Goal: Use online tool/utility: Utilize a website feature to perform a specific function

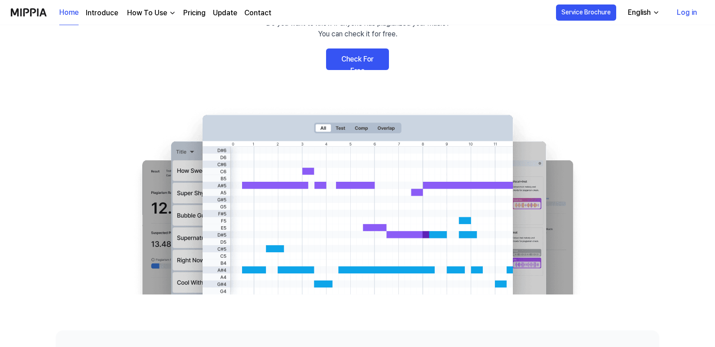
scroll to position [45, 0]
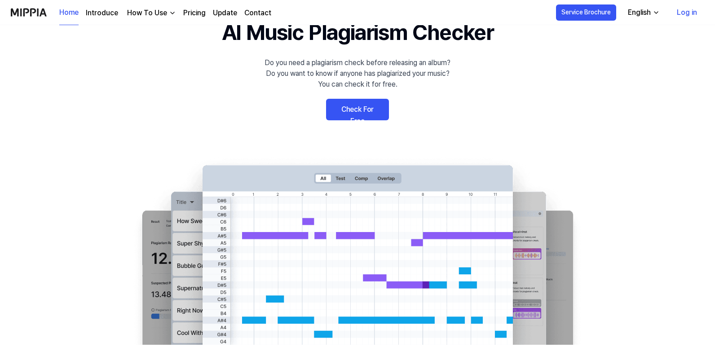
click at [357, 110] on link "Check For Free" at bounding box center [357, 110] width 63 height 22
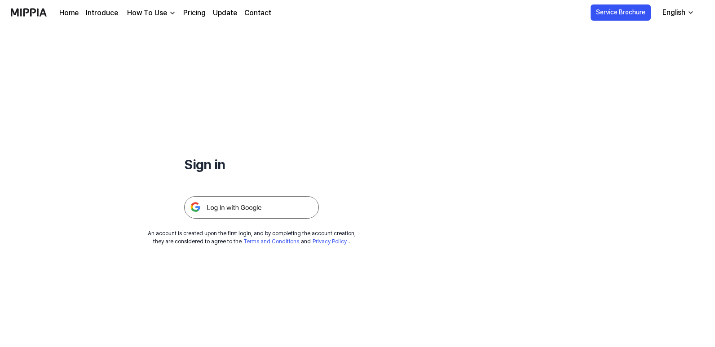
click at [237, 204] on img at bounding box center [251, 207] width 135 height 22
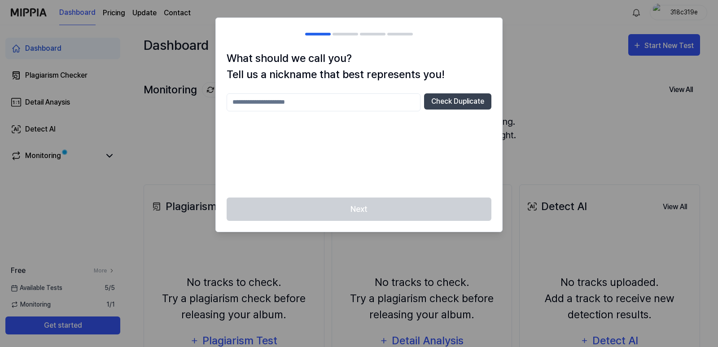
click at [278, 104] on input "text" at bounding box center [324, 102] width 194 height 18
type input "******"
click at [461, 99] on button "Check Duplicate" at bounding box center [457, 101] width 67 height 16
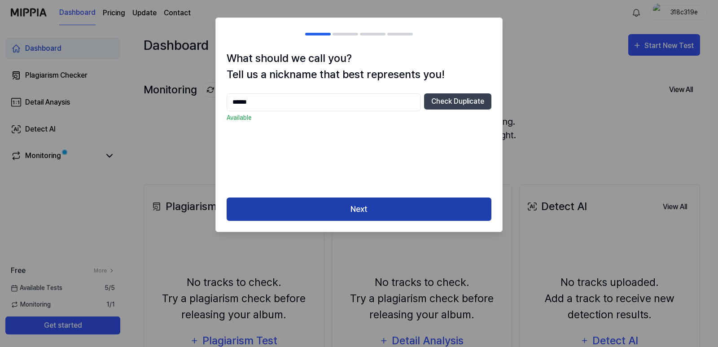
click at [347, 206] on button "Next" at bounding box center [359, 210] width 265 height 24
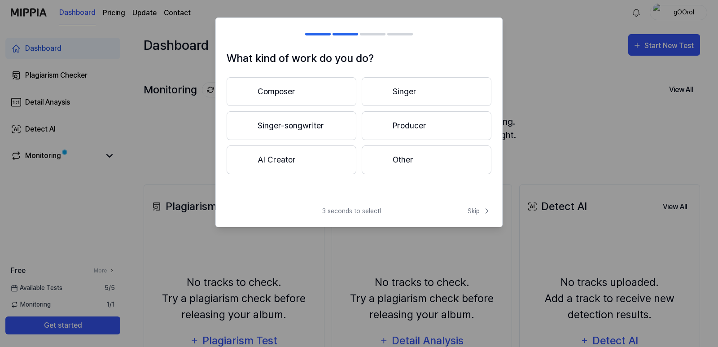
click at [284, 162] on button "AI Creator" at bounding box center [292, 159] width 130 height 29
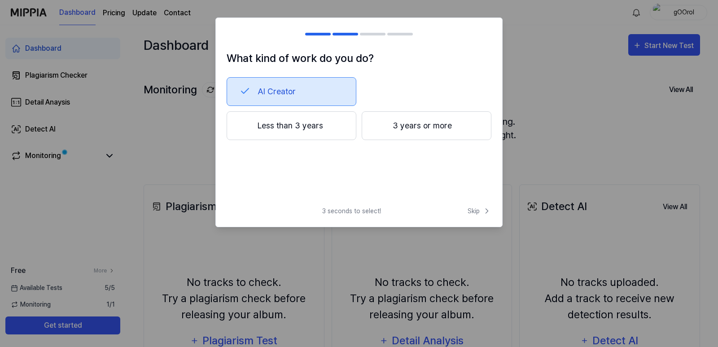
click at [424, 122] on button "3 years or more" at bounding box center [427, 125] width 130 height 29
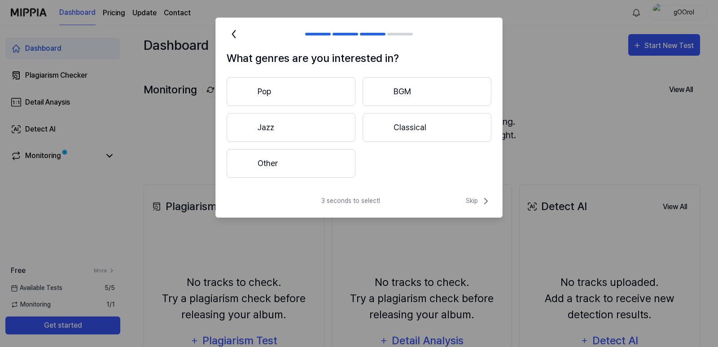
click at [279, 160] on button "Other" at bounding box center [291, 163] width 129 height 29
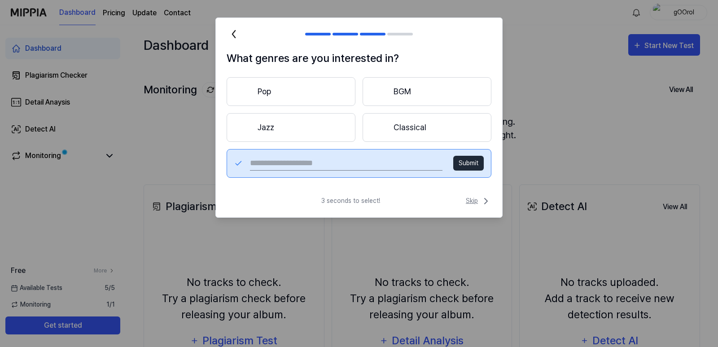
click at [474, 199] on span "Skip" at bounding box center [479, 201] width 26 height 11
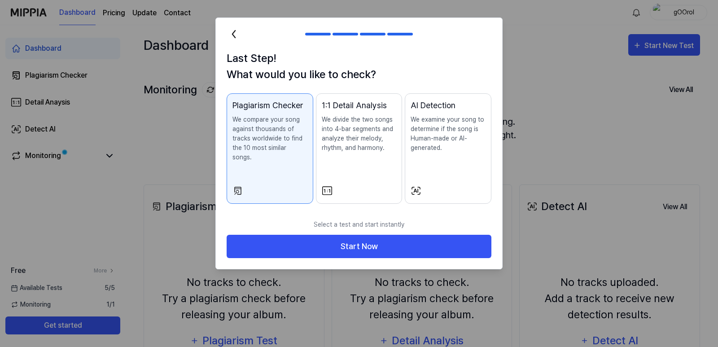
click at [171, 149] on div at bounding box center [359, 173] width 718 height 347
